Goal: Communication & Community: Answer question/provide support

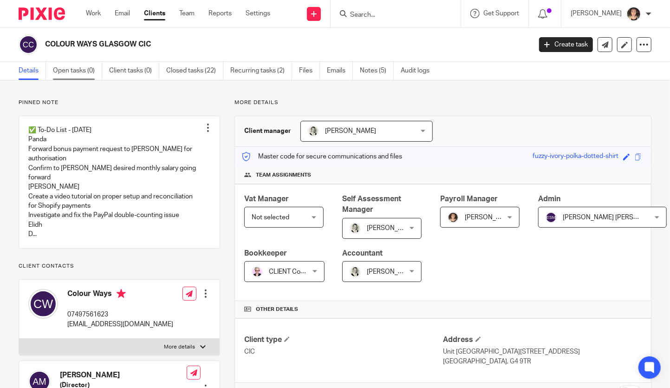
click at [68, 72] on link "Open tasks (0)" at bounding box center [77, 71] width 49 height 18
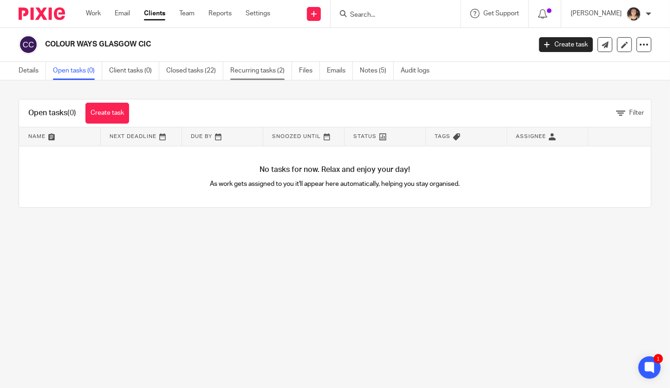
click at [254, 72] on link "Recurring tasks (2)" at bounding box center [261, 71] width 62 height 18
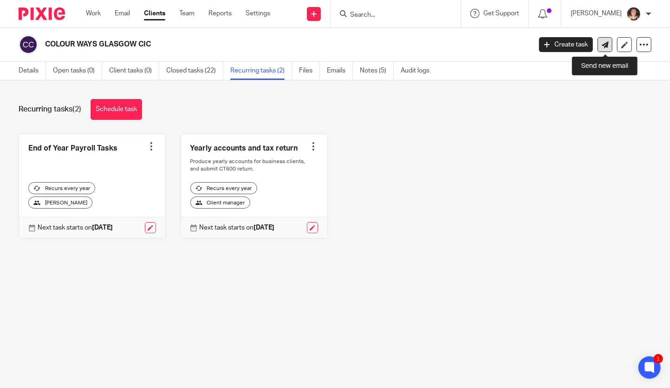
click at [603, 45] on icon at bounding box center [605, 44] width 7 height 7
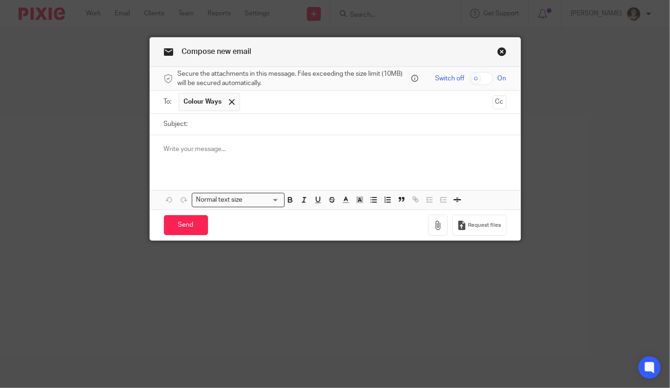
click at [208, 127] on input "Subject:" at bounding box center [350, 124] width 314 height 21
type input "Confirm Payroll - August"
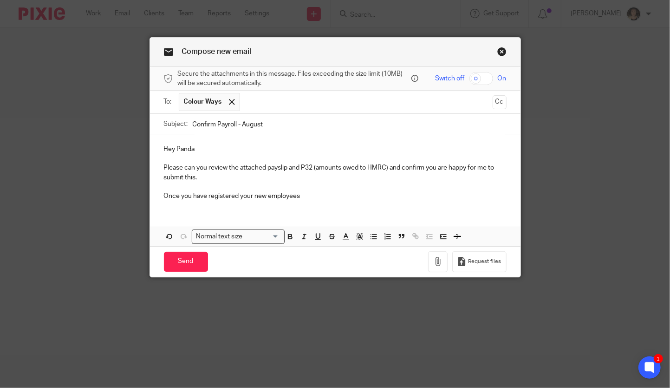
click at [314, 197] on p "Once you have registered your new employees" at bounding box center [335, 195] width 343 height 9
click at [415, 197] on p "Once you have registered your new employees you will get the Employers' NI paym…" at bounding box center [335, 195] width 343 height 9
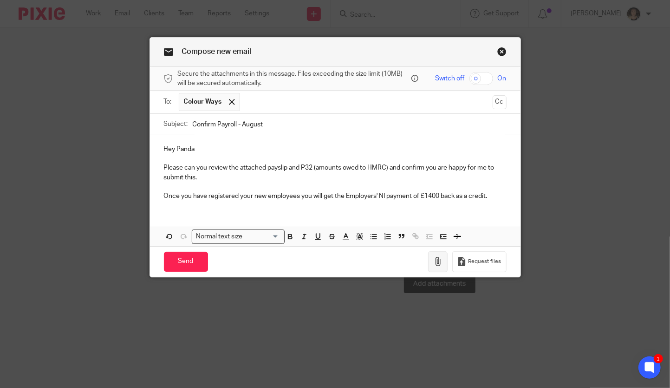
click at [438, 257] on icon "button" at bounding box center [437, 261] width 9 height 9
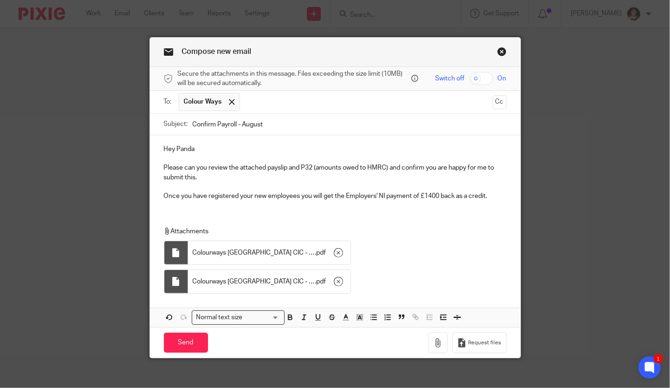
click at [439, 195] on p "Once you have registered your new employees you will get the Employers' NI paym…" at bounding box center [335, 195] width 343 height 9
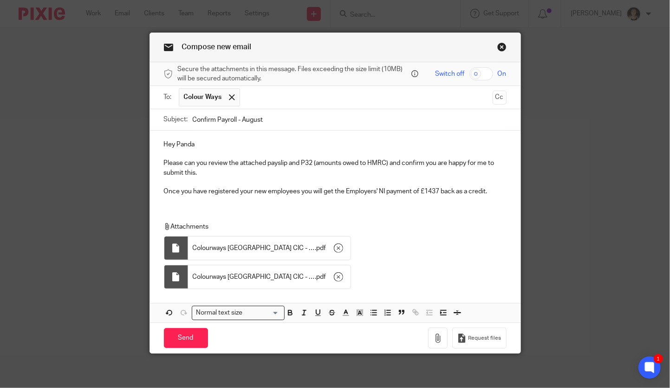
click at [498, 192] on p "Once you have registered your new employees you will get the Employers' NI paym…" at bounding box center [335, 191] width 343 height 9
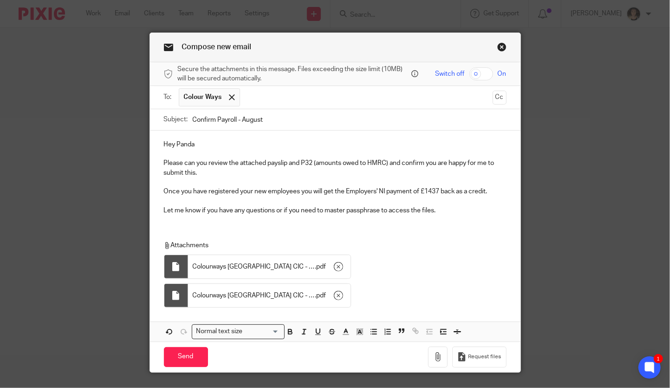
click at [485, 73] on input "checkbox" at bounding box center [482, 73] width 24 height 13
checkbox input "true"
click at [319, 210] on p "Let me know if you have any questions or if you need to master passphrase to ac…" at bounding box center [335, 210] width 343 height 9
click at [366, 210] on p "Let me know if you have any questions or if you need a re minder of to master p…" at bounding box center [335, 210] width 343 height 9
click at [331, 210] on p "Let me know if you have any questions or if you need a re minder of the master …" at bounding box center [335, 210] width 343 height 9
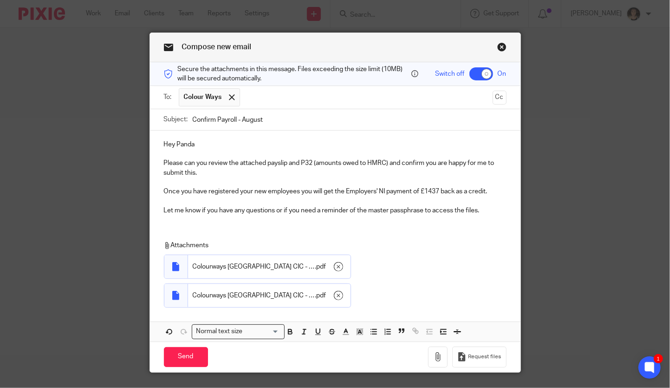
click at [493, 210] on p "Let me know if you have any questions or if you need a reminder of the master p…" at bounding box center [335, 210] width 343 height 9
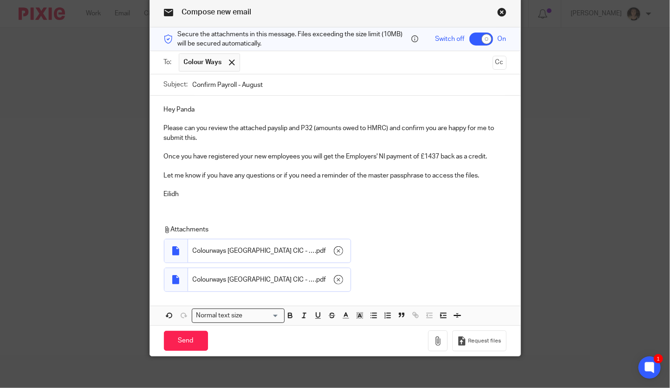
scroll to position [42, 0]
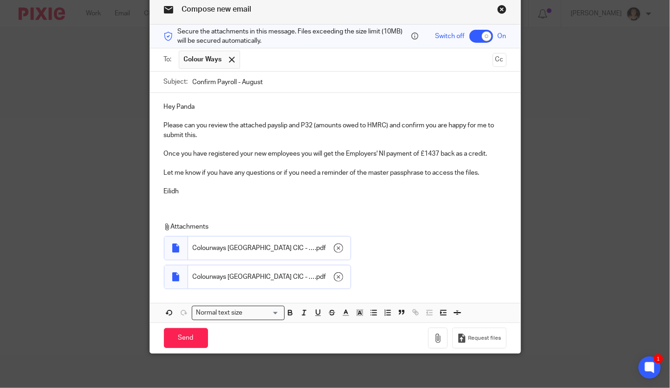
click at [203, 136] on p "Please can you review the attached payslip and P32 (amounts owed to HMRC) and c…" at bounding box center [335, 130] width 343 height 19
click at [302, 152] on p "Once you have registered your new employees you will get the Employers' NI paym…" at bounding box center [335, 153] width 343 height 9
click at [199, 331] on input "Send" at bounding box center [186, 338] width 44 height 20
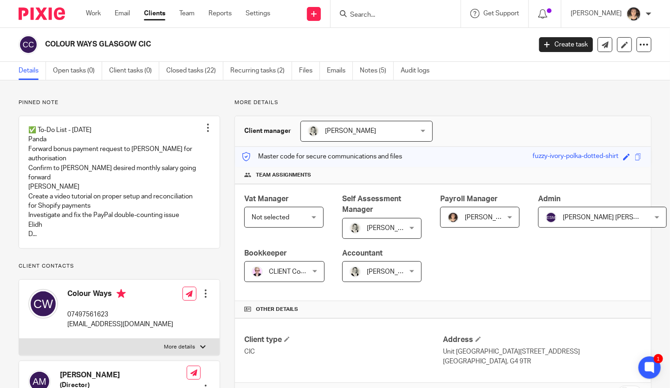
click at [388, 12] on input "Search" at bounding box center [391, 15] width 84 height 8
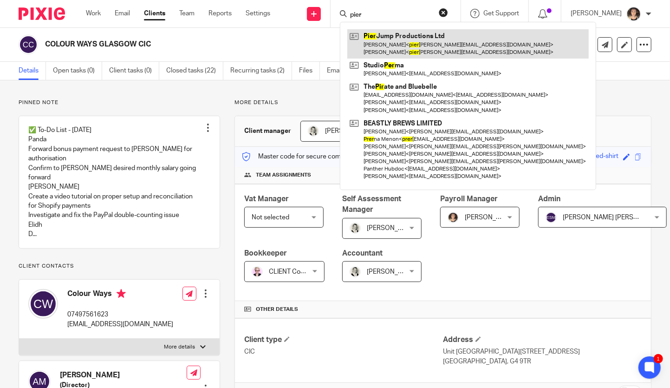
type input "pier"
click at [390, 50] on link at bounding box center [468, 43] width 242 height 29
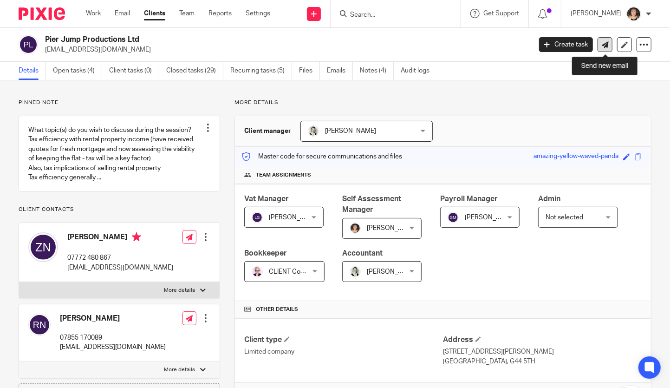
click at [610, 46] on link at bounding box center [605, 44] width 15 height 15
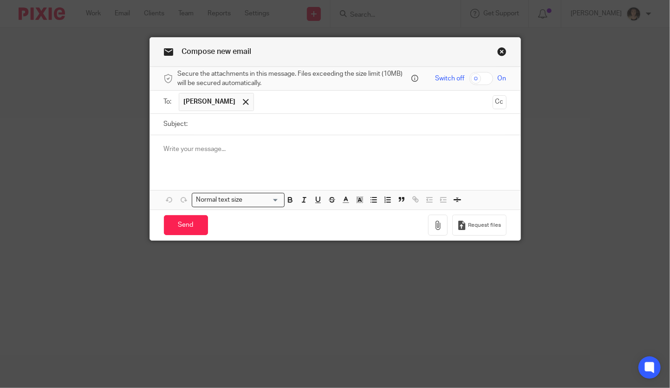
click at [245, 125] on input "Subject:" at bounding box center [350, 124] width 314 height 21
type input "p45"
click at [205, 158] on div at bounding box center [335, 153] width 371 height 36
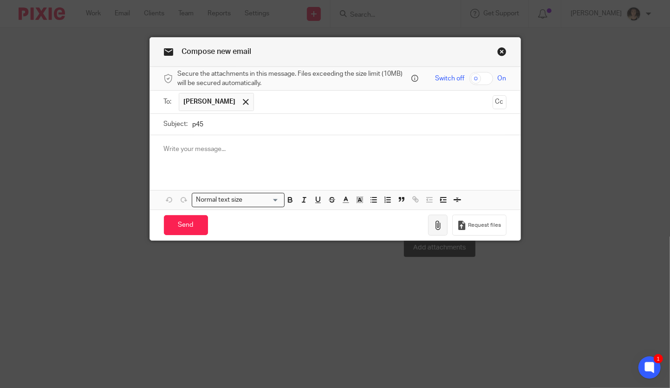
click at [437, 221] on icon "button" at bounding box center [437, 225] width 9 height 9
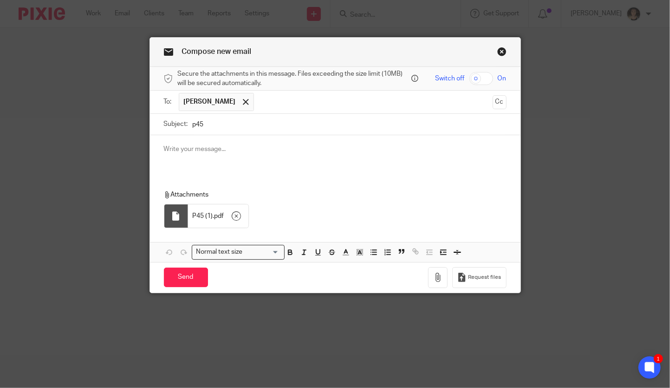
click at [484, 79] on input "checkbox" at bounding box center [482, 78] width 24 height 13
checkbox input "true"
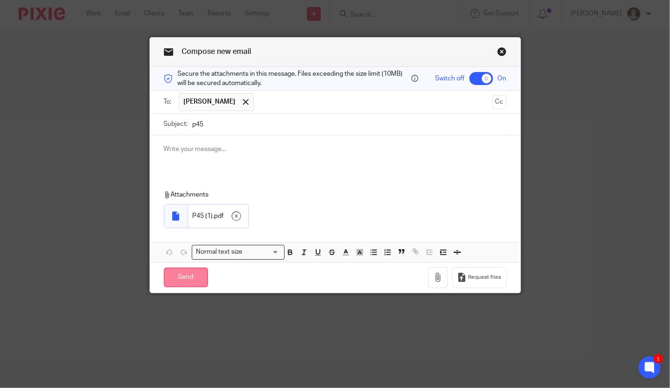
click at [190, 275] on input "Send" at bounding box center [186, 278] width 44 height 20
